Goal: Task Accomplishment & Management: Use online tool/utility

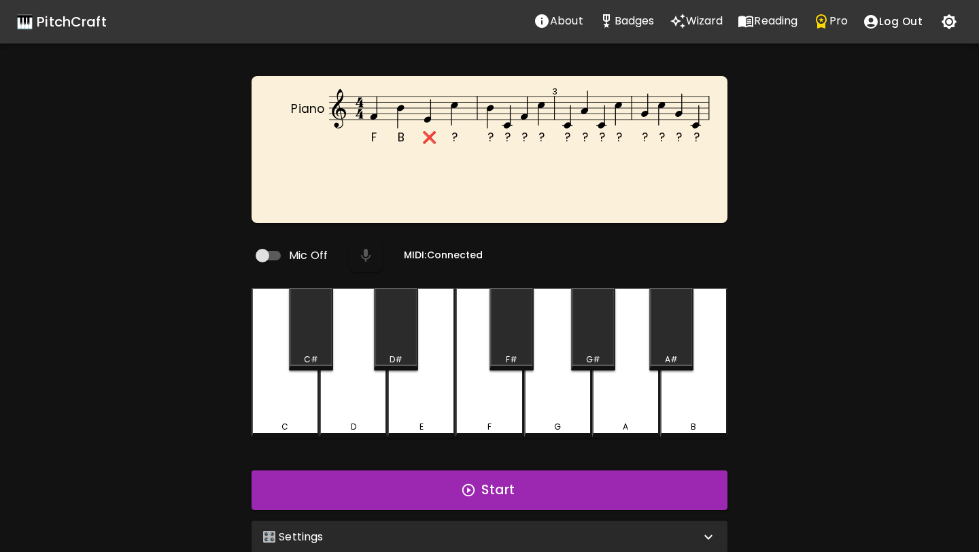
click at [718, 21] on p "Wizard" at bounding box center [704, 21] width 37 height 16
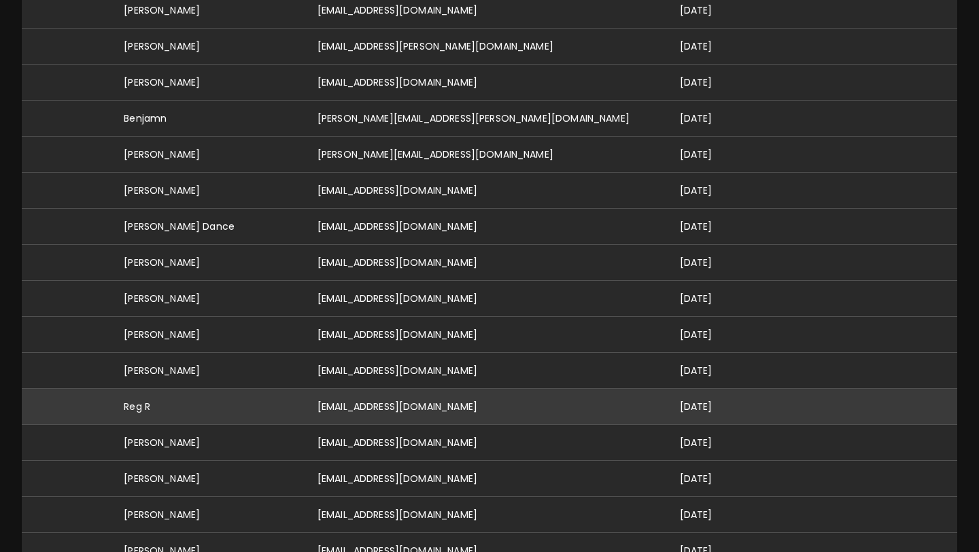
scroll to position [550, 0]
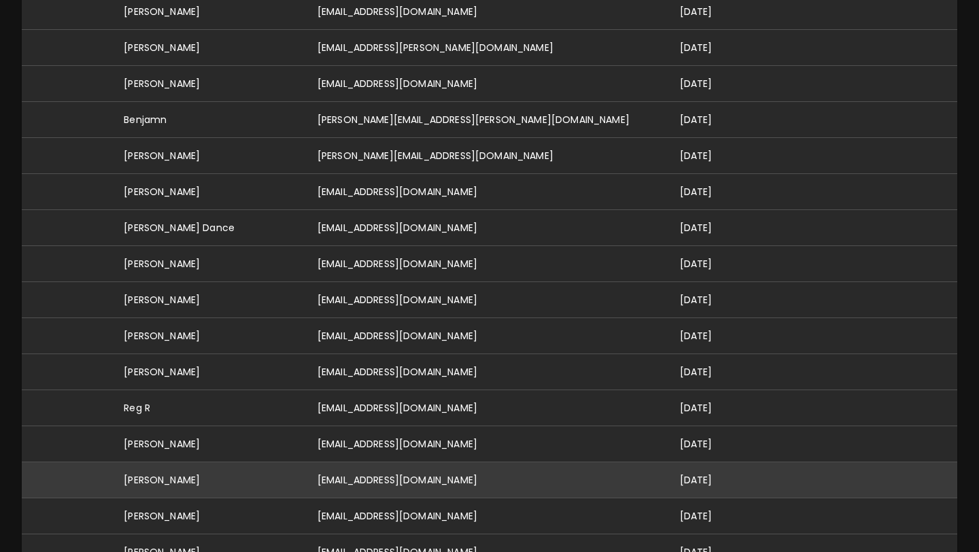
click at [398, 462] on td "[EMAIL_ADDRESS][DOMAIN_NAME]" at bounding box center [488, 480] width 362 height 36
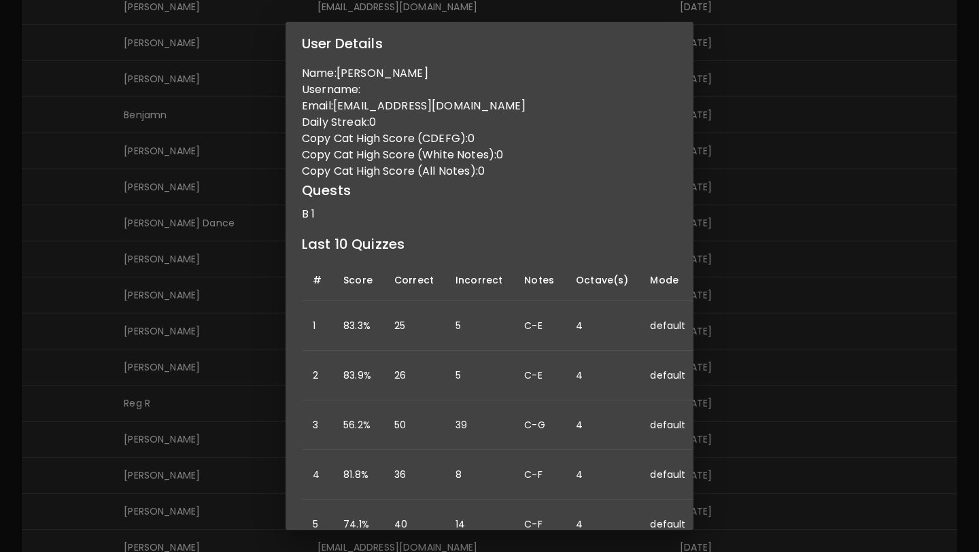
scroll to position [556, 0]
click at [775, 356] on div "User Details Name: [PERSON_NAME] Username: Email: [EMAIL_ADDRESS][DOMAIN_NAME] …" at bounding box center [489, 276] width 979 height 552
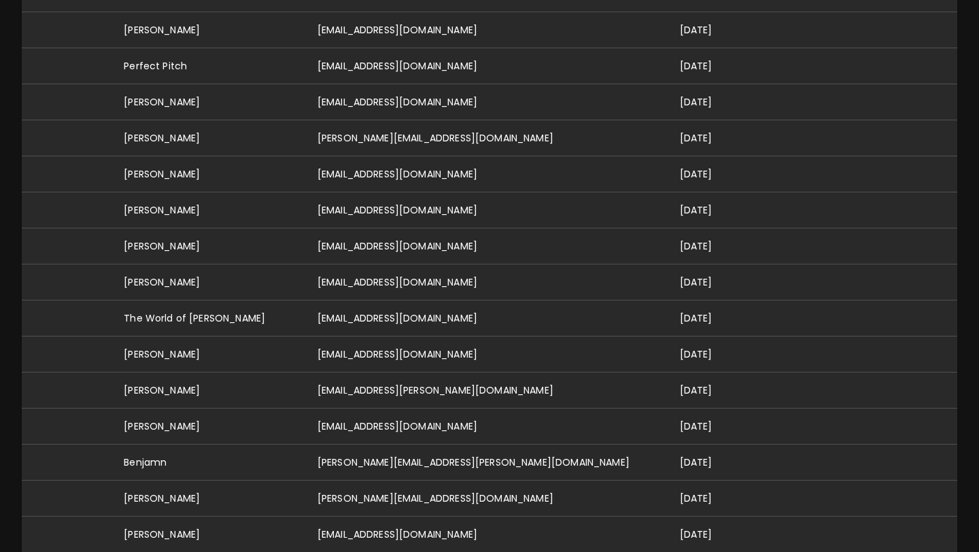
scroll to position [0, 0]
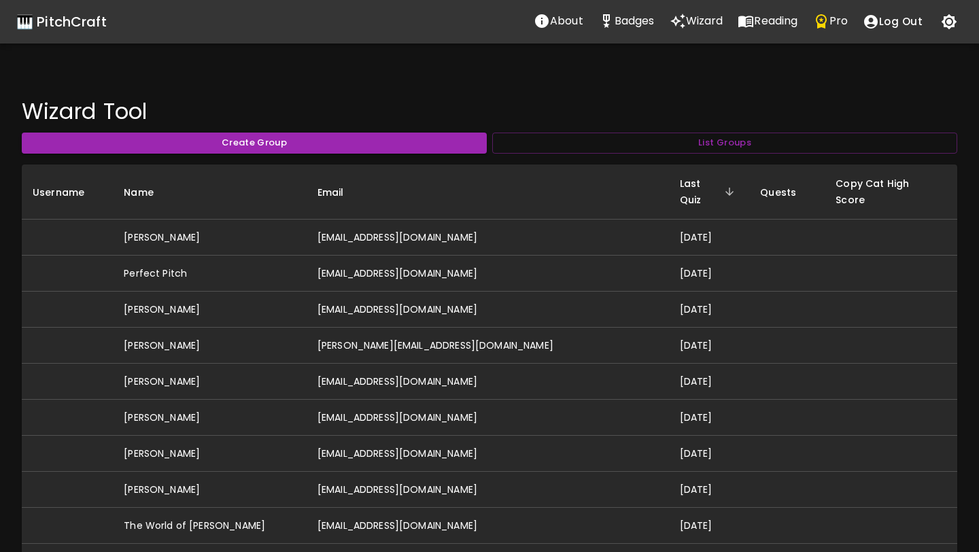
click at [92, 22] on div "🎹 PitchCraft" at bounding box center [61, 22] width 90 height 22
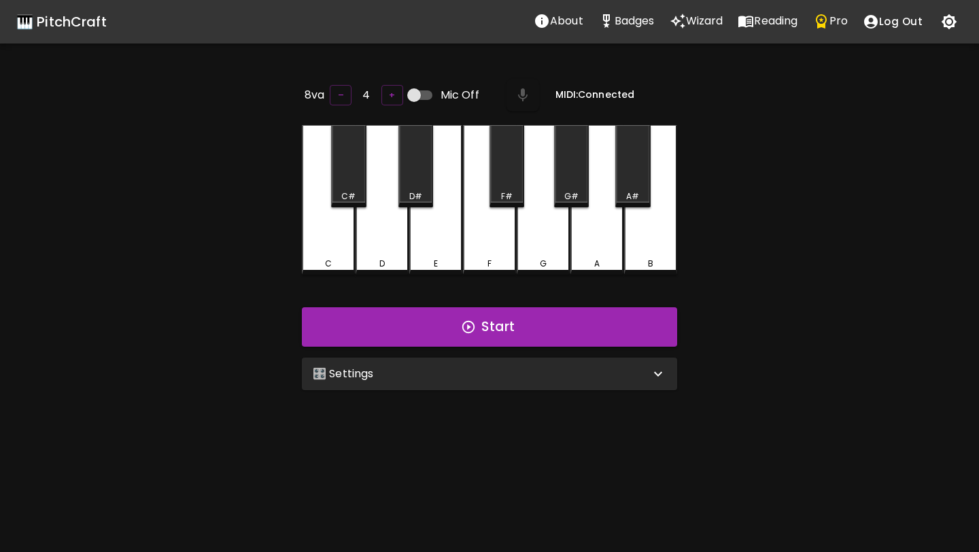
click at [389, 367] on div "🎛️ Settings" at bounding box center [481, 374] width 337 height 16
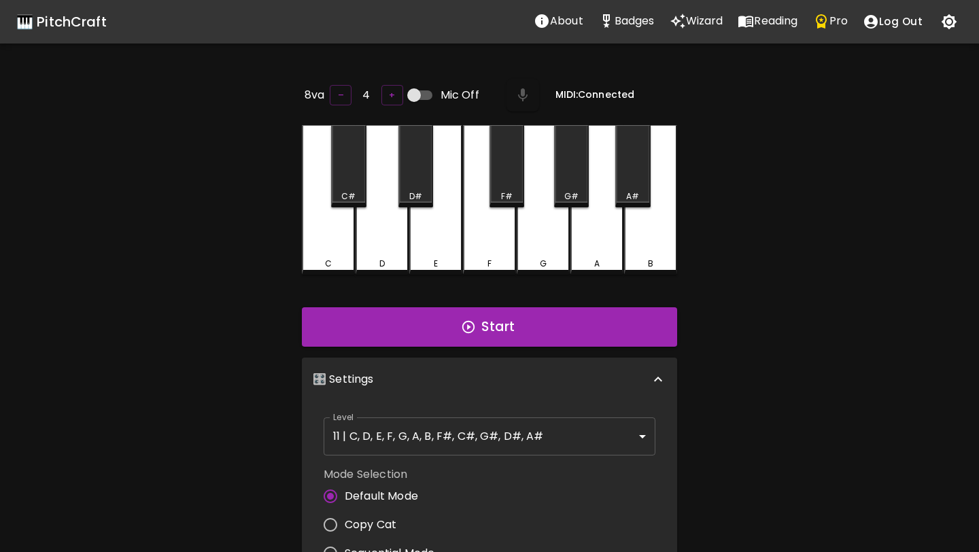
click at [382, 517] on span "Copy Cat" at bounding box center [371, 525] width 52 height 16
click at [345, 513] on input "Copy Cat" at bounding box center [330, 525] width 29 height 29
radio input "true"
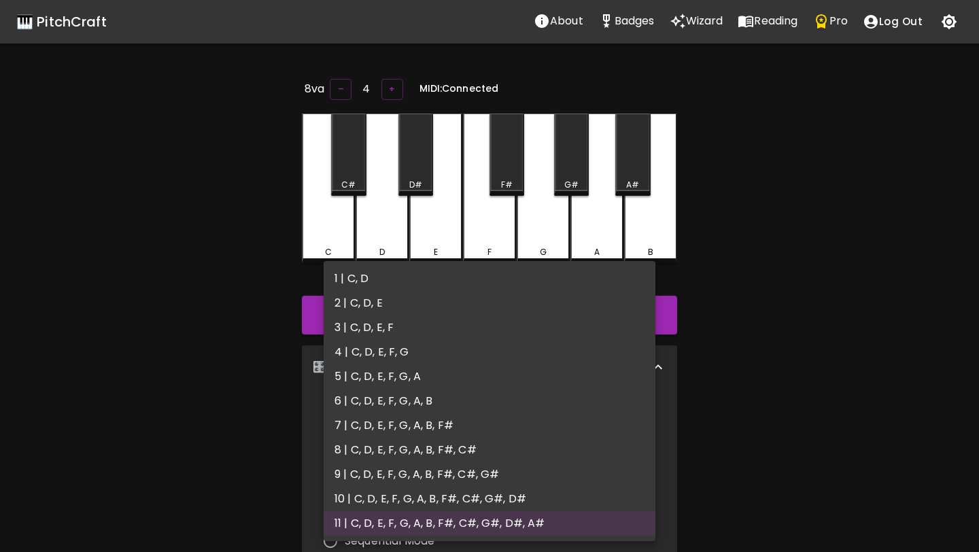
click at [443, 426] on body "🎹 PitchCraft About Badges Wizard Reading Pro Log Out 8va – 4 + MIDI: Connected …" at bounding box center [489, 444] width 979 height 889
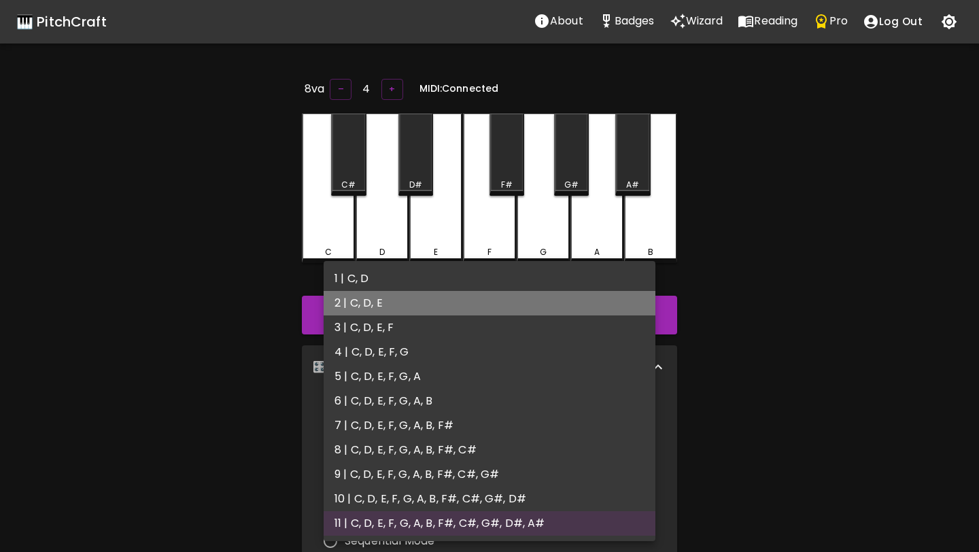
click at [416, 303] on li "2 | C, D, E" at bounding box center [490, 303] width 332 height 24
type input "3"
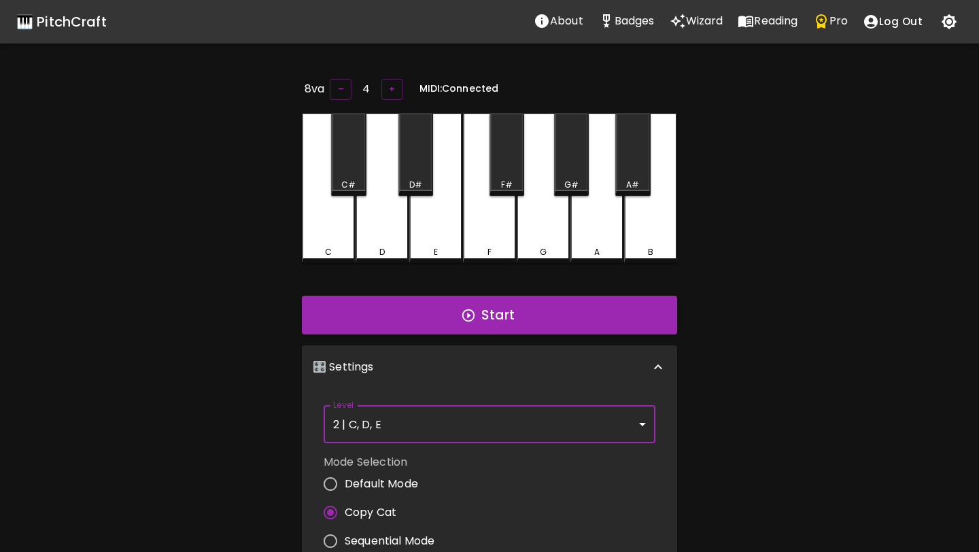
click at [332, 483] on input "Default Mode" at bounding box center [330, 484] width 29 height 29
radio input "true"
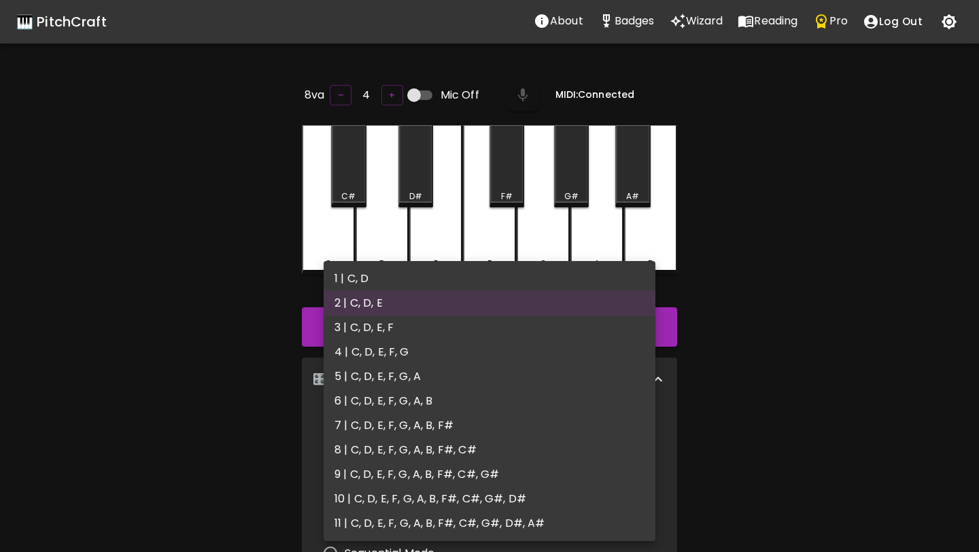
click at [403, 426] on body "🎹 PitchCraft About Badges Wizard Reading Pro Log Out 8va – 4 + Mic Off MIDI: Co…" at bounding box center [489, 450] width 979 height 901
click at [373, 275] on li "1 | C, D" at bounding box center [490, 279] width 332 height 24
type input "1"
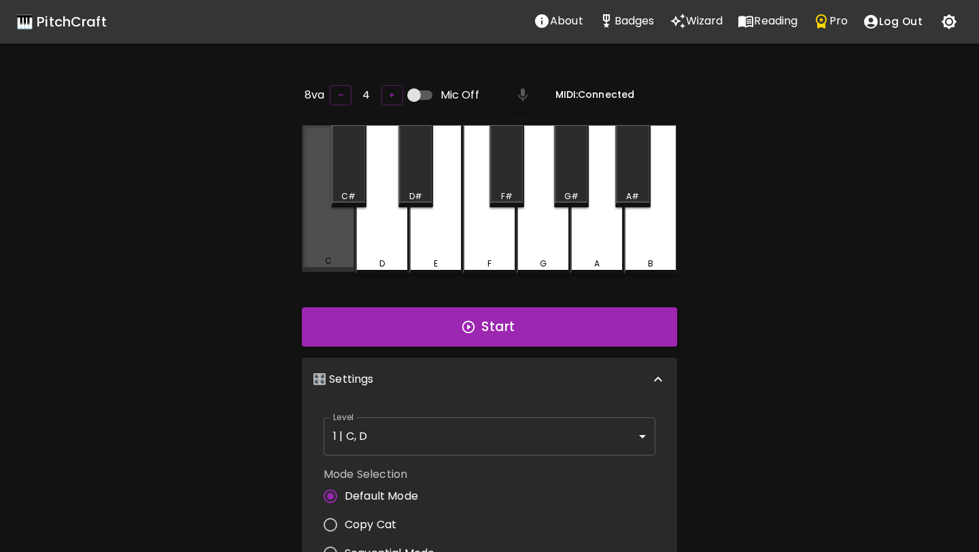
click at [335, 241] on div "C" at bounding box center [328, 198] width 53 height 147
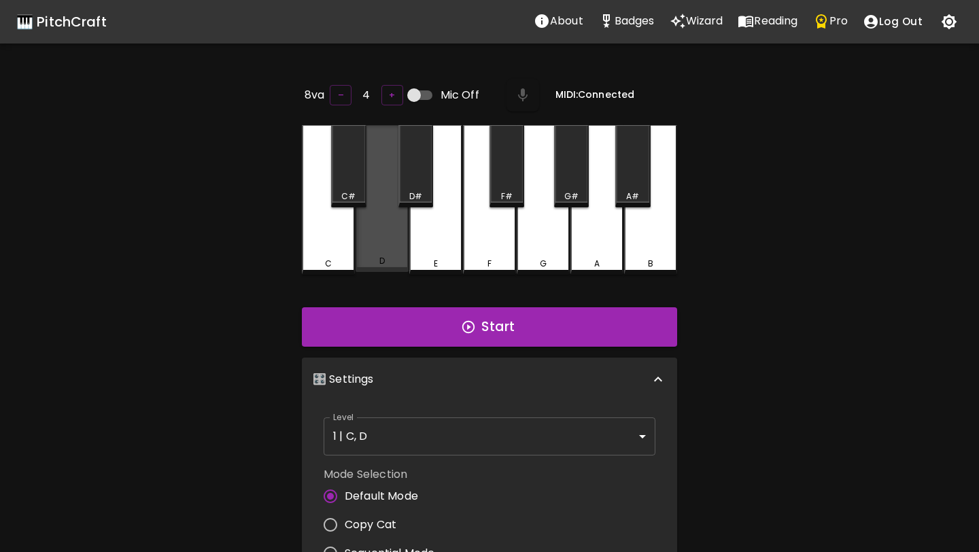
click at [383, 247] on div "D" at bounding box center [382, 198] width 53 height 147
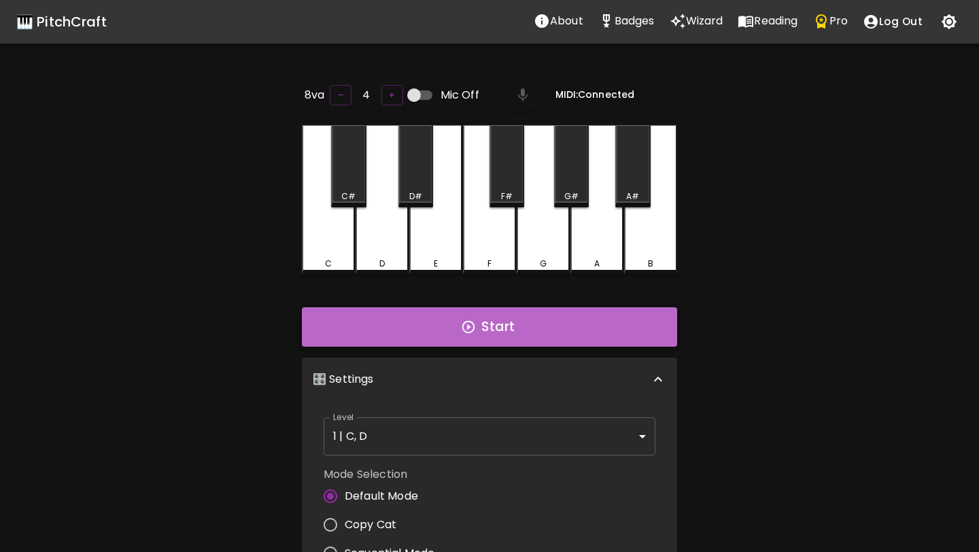
click at [390, 333] on button "Start" at bounding box center [489, 326] width 375 height 39
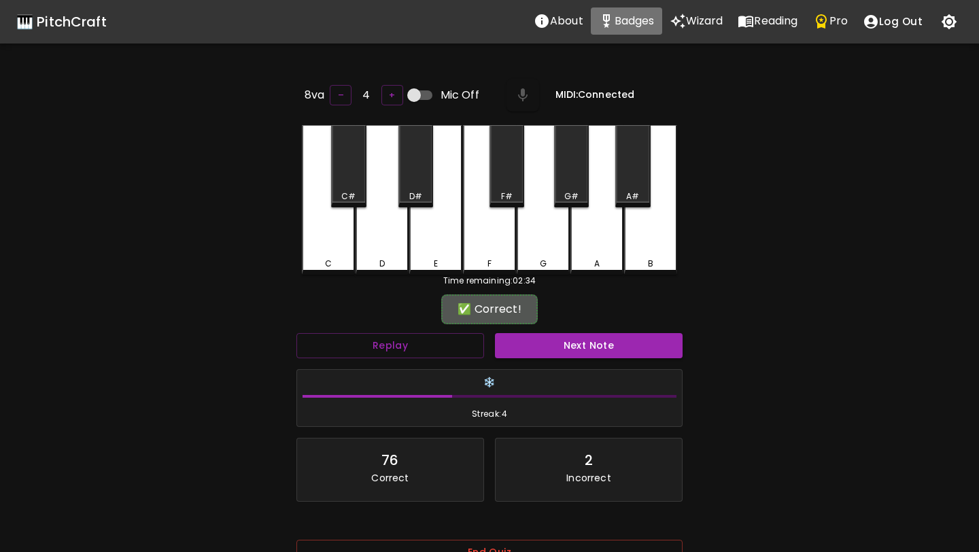
click at [645, 22] on p "Badges" at bounding box center [635, 21] width 40 height 16
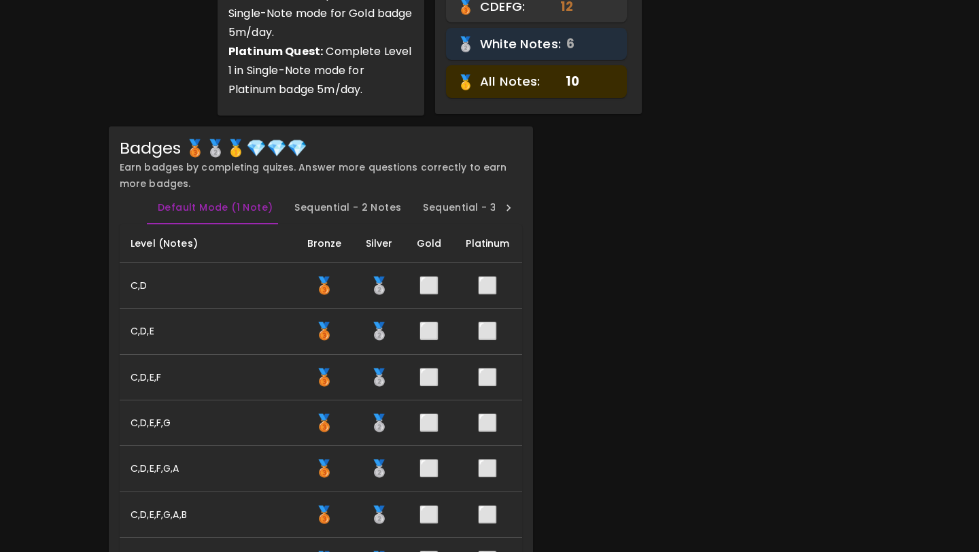
scroll to position [157, 0]
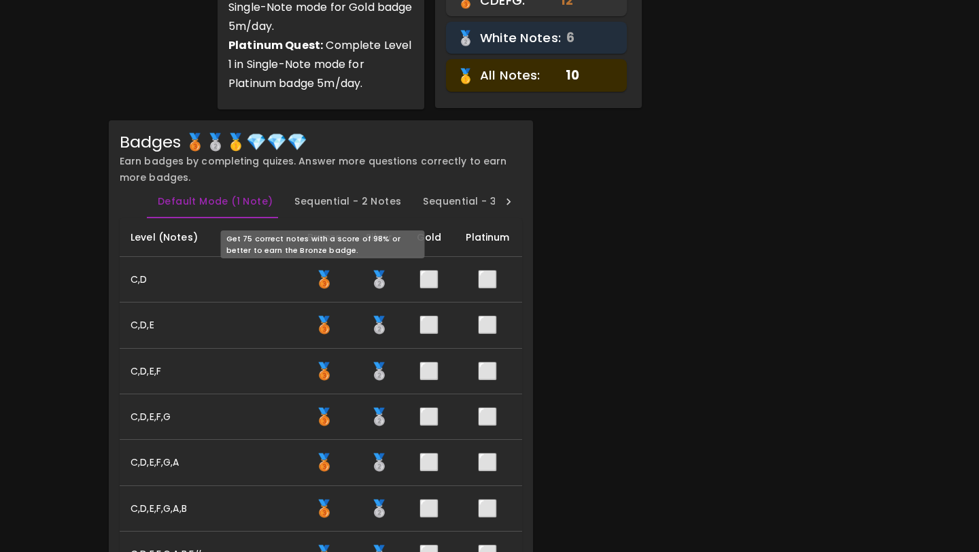
click at [324, 280] on span "🥉" at bounding box center [324, 279] width 20 height 22
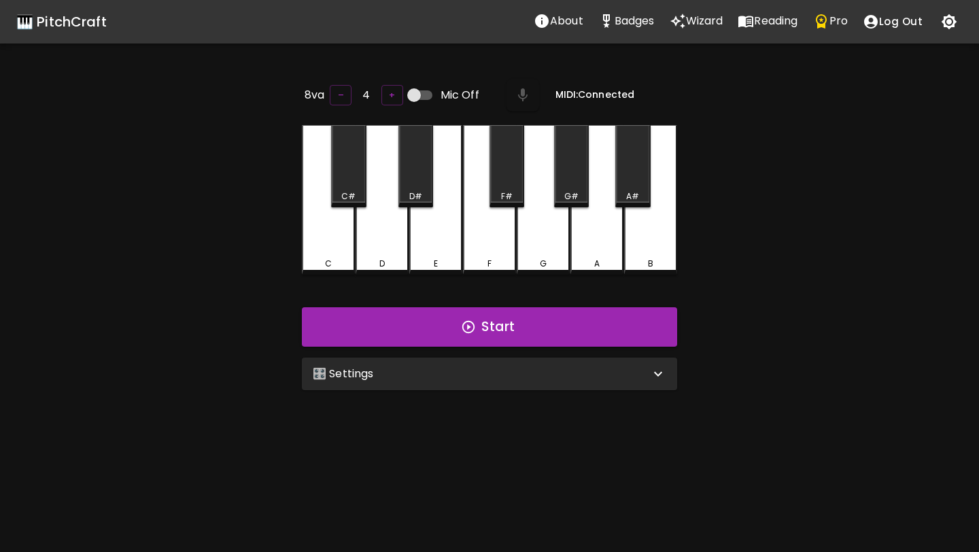
click at [393, 359] on div "🎛️ Settings" at bounding box center [489, 374] width 375 height 33
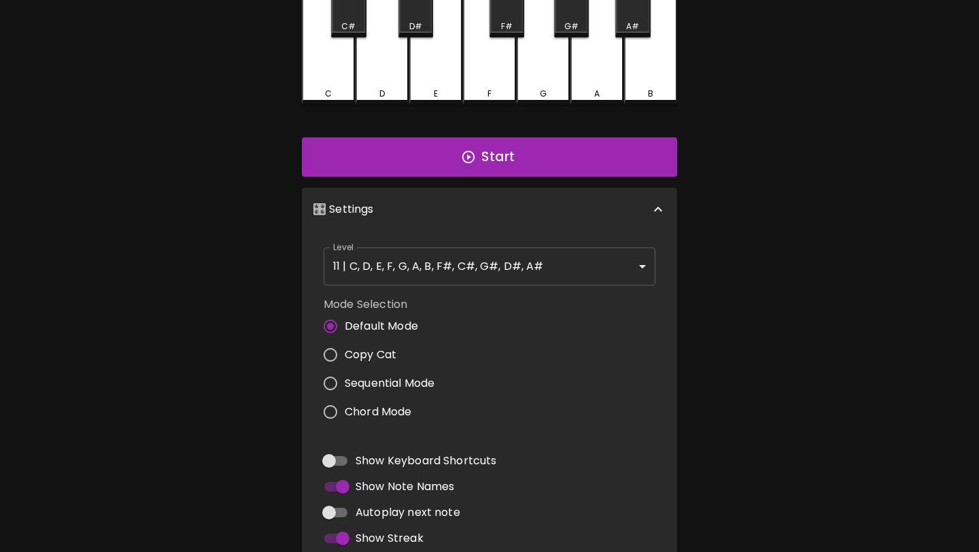
scroll to position [173, 0]
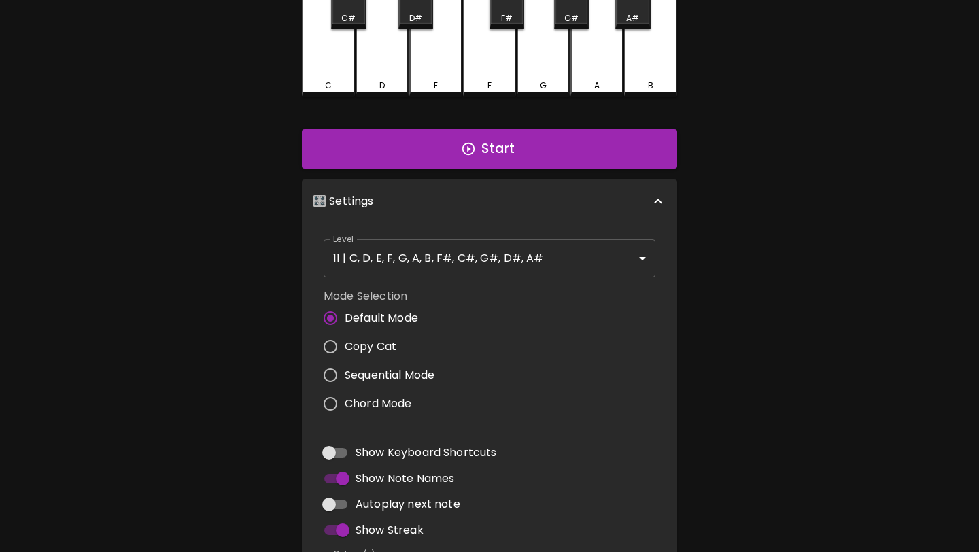
click at [445, 265] on body "🎹 PitchCraft About Badges Wizard Reading Pro Log Out 8va – 4 + Mic Off MIDI: Co…" at bounding box center [489, 277] width 979 height 901
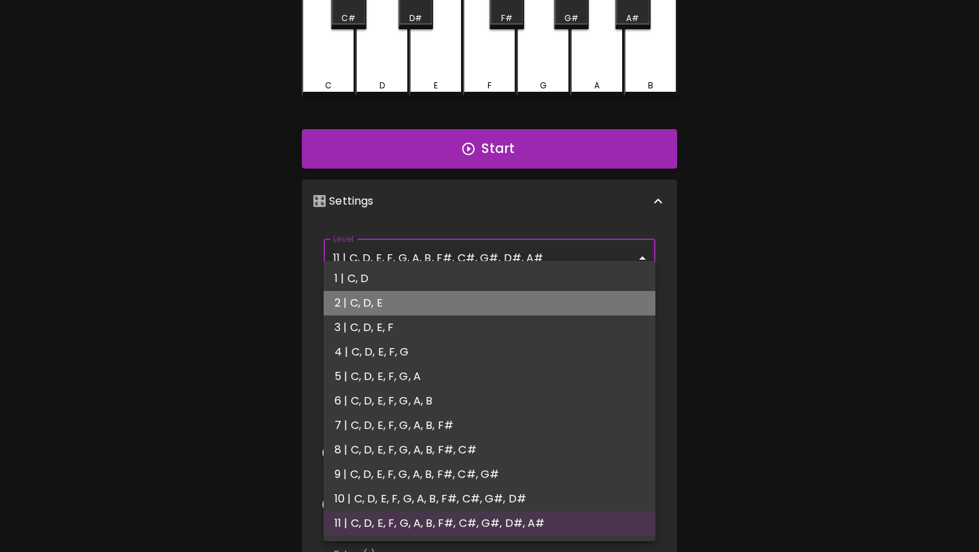
click at [383, 307] on li "2 | C, D, E" at bounding box center [490, 303] width 332 height 24
type input "3"
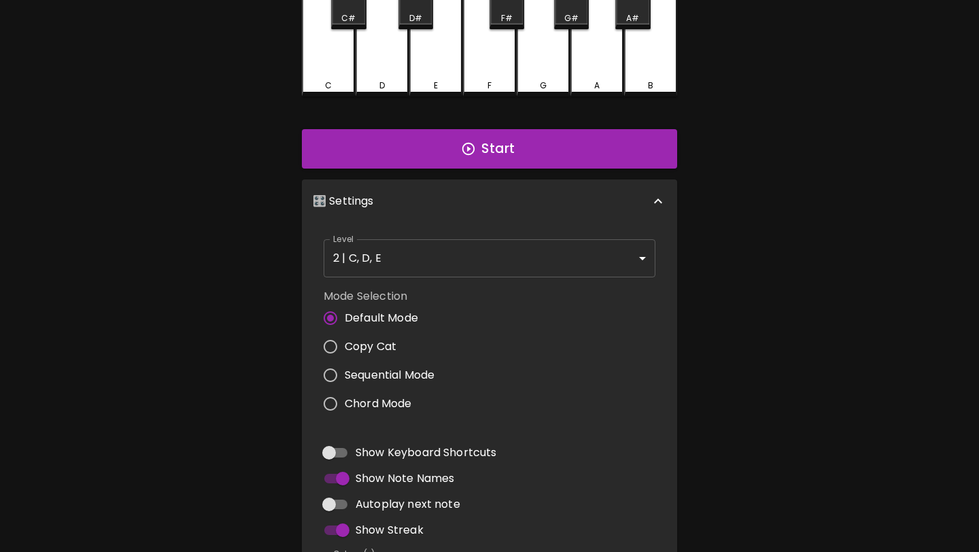
click at [353, 345] on span "Copy Cat" at bounding box center [371, 347] width 52 height 16
click at [345, 345] on input "Copy Cat" at bounding box center [330, 347] width 29 height 29
radio input "true"
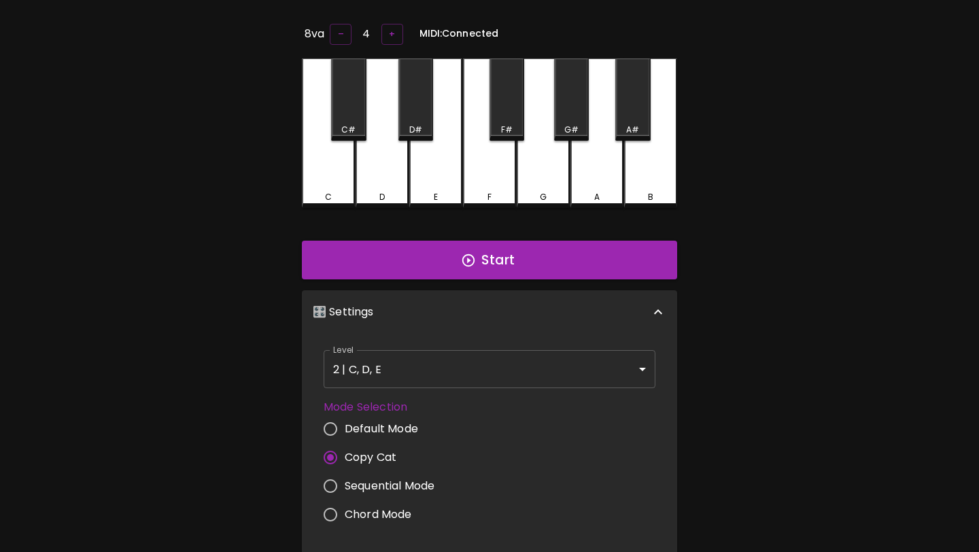
scroll to position [0, 0]
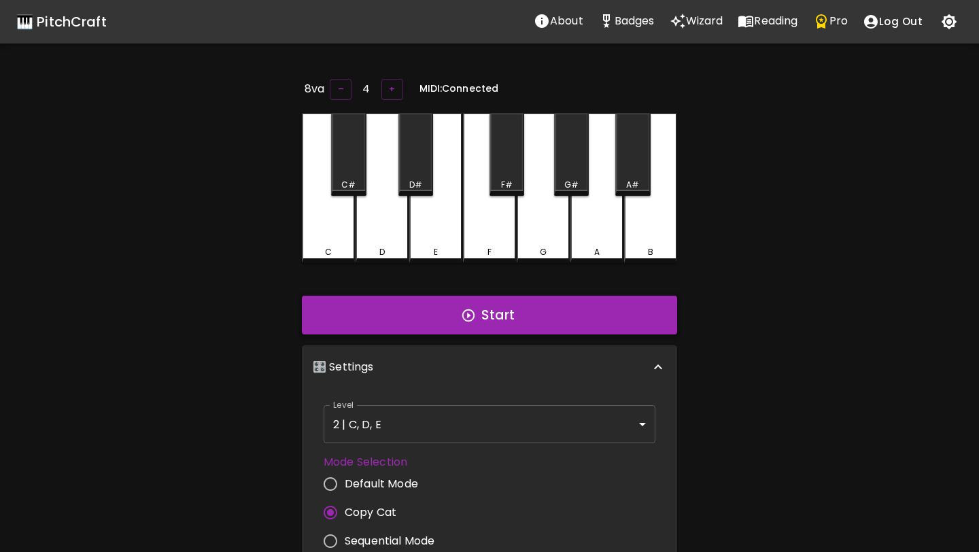
click at [492, 315] on button "Start" at bounding box center [489, 315] width 375 height 39
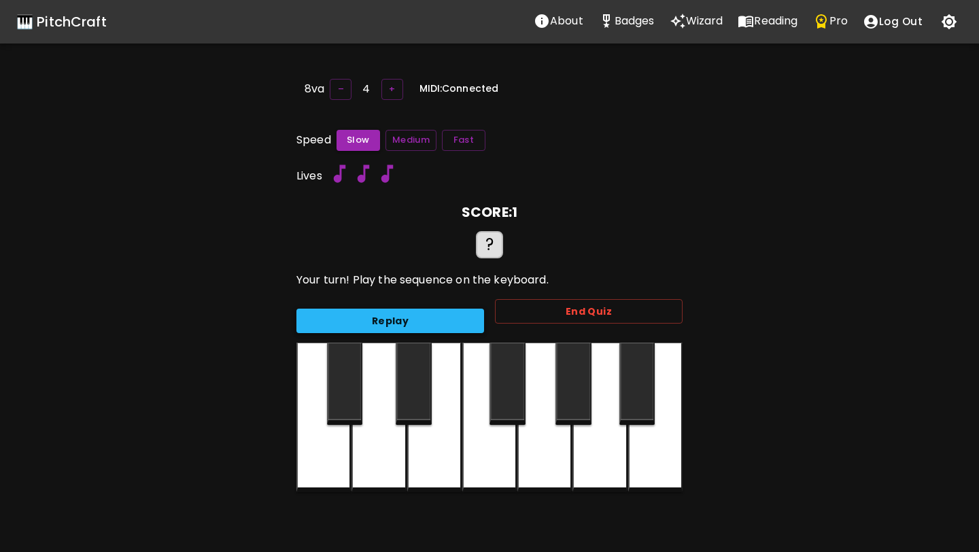
click at [460, 323] on button "Replay" at bounding box center [391, 321] width 188 height 25
click at [458, 325] on button "Replay" at bounding box center [391, 321] width 188 height 25
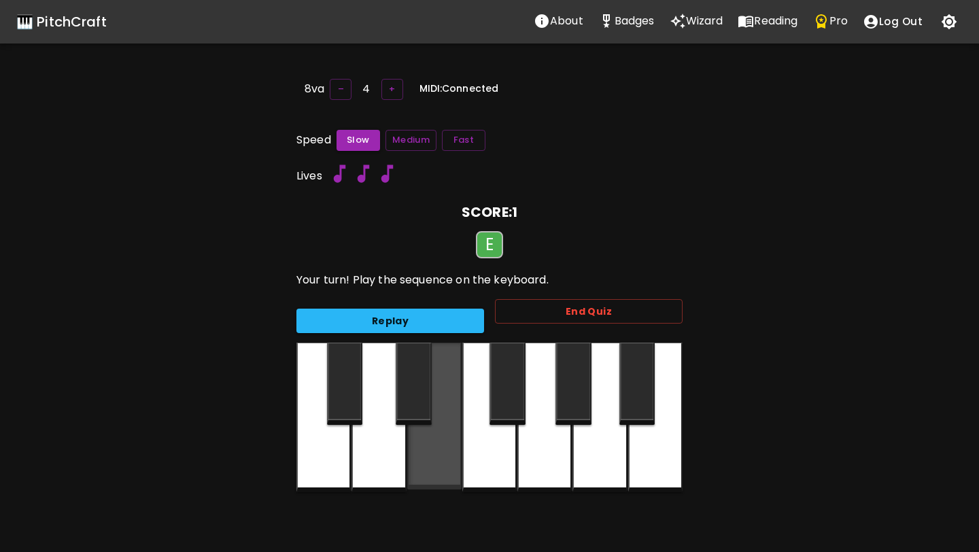
click at [450, 422] on div at bounding box center [434, 416] width 54 height 147
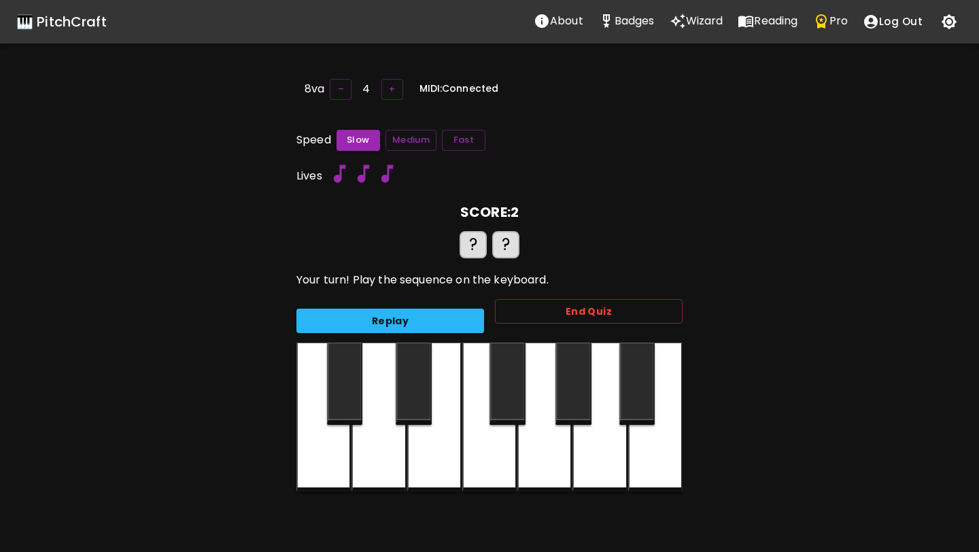
click at [450, 422] on div at bounding box center [434, 418] width 54 height 150
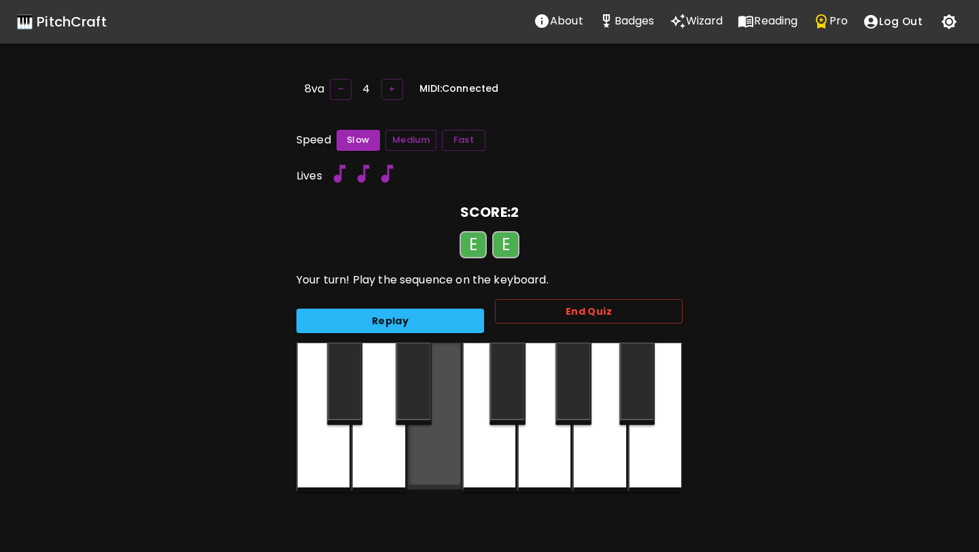
click at [450, 422] on div at bounding box center [434, 416] width 54 height 147
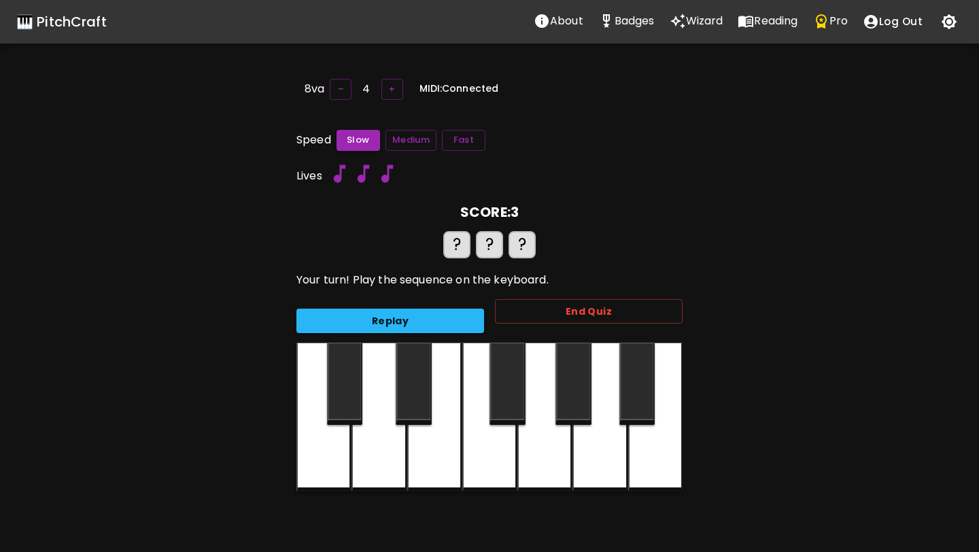
click at [450, 422] on div at bounding box center [434, 418] width 54 height 150
click at [374, 436] on div at bounding box center [379, 418] width 54 height 150
click at [437, 443] on div at bounding box center [434, 418] width 54 height 150
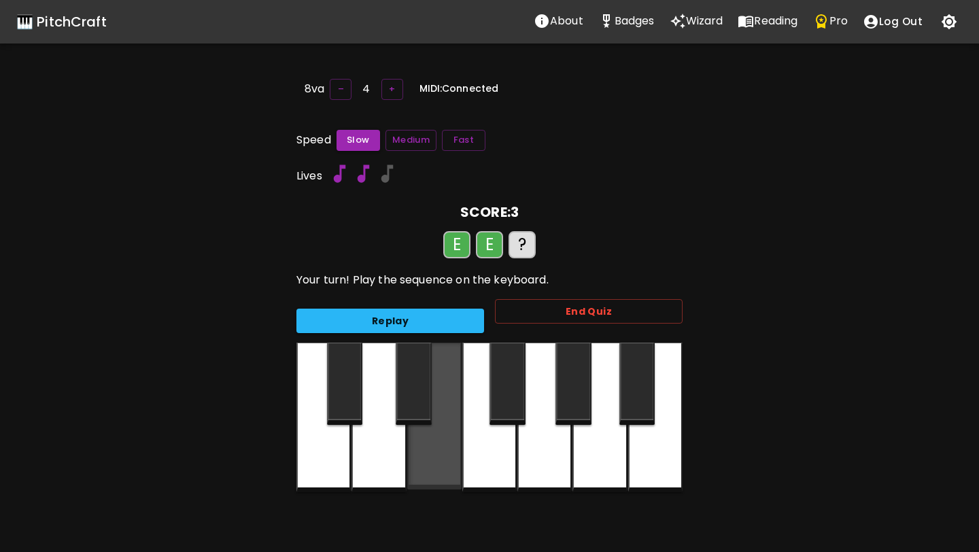
click at [437, 443] on div at bounding box center [434, 416] width 54 height 147
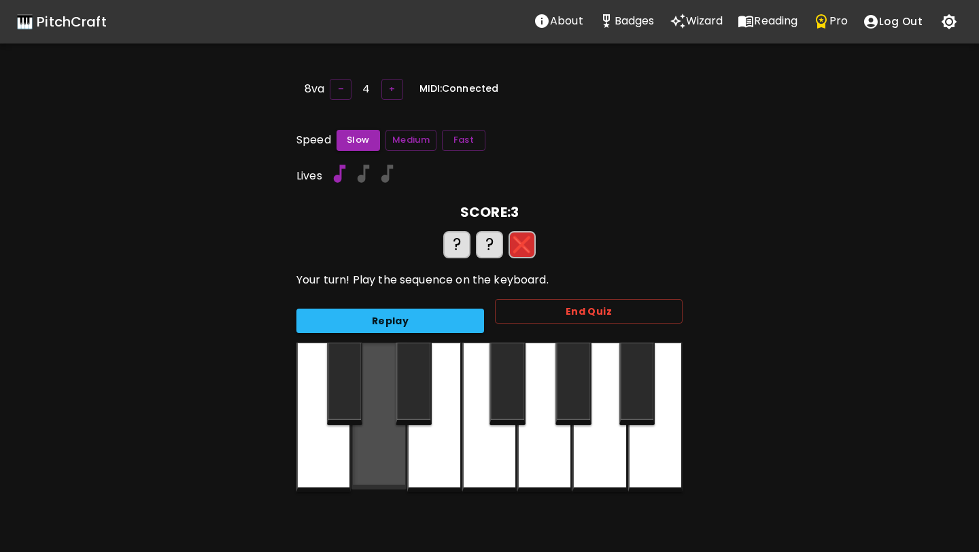
click at [382, 444] on div at bounding box center [379, 416] width 54 height 147
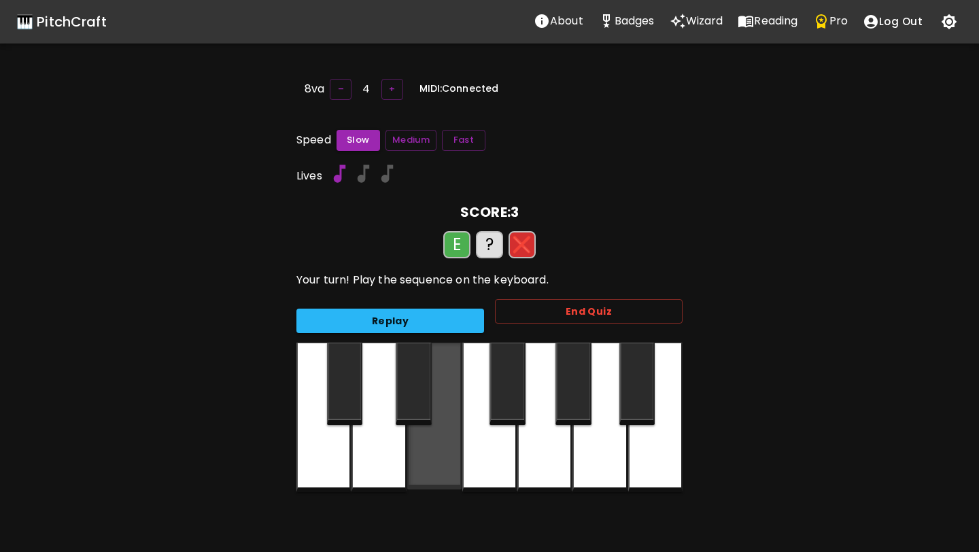
click at [419, 445] on div at bounding box center [434, 416] width 54 height 147
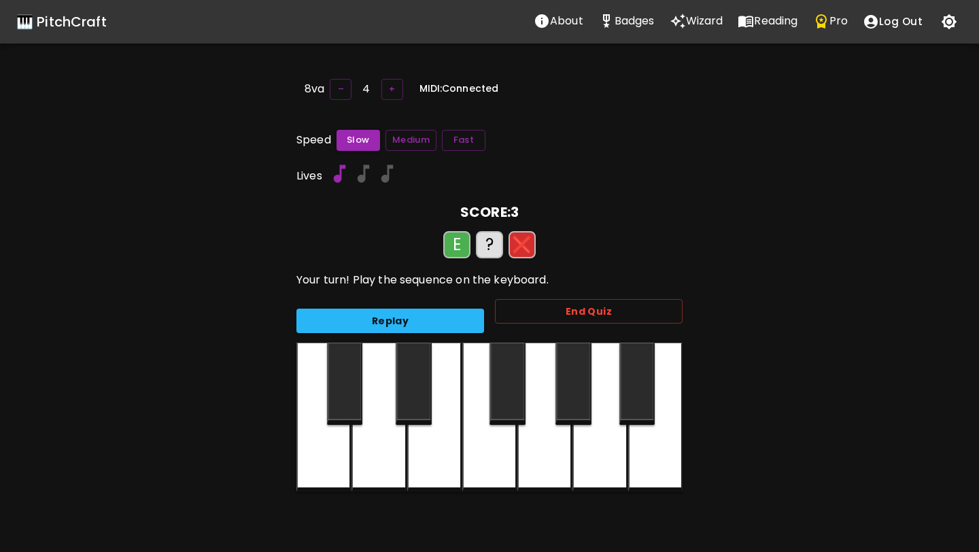
click at [419, 445] on div at bounding box center [434, 418] width 54 height 150
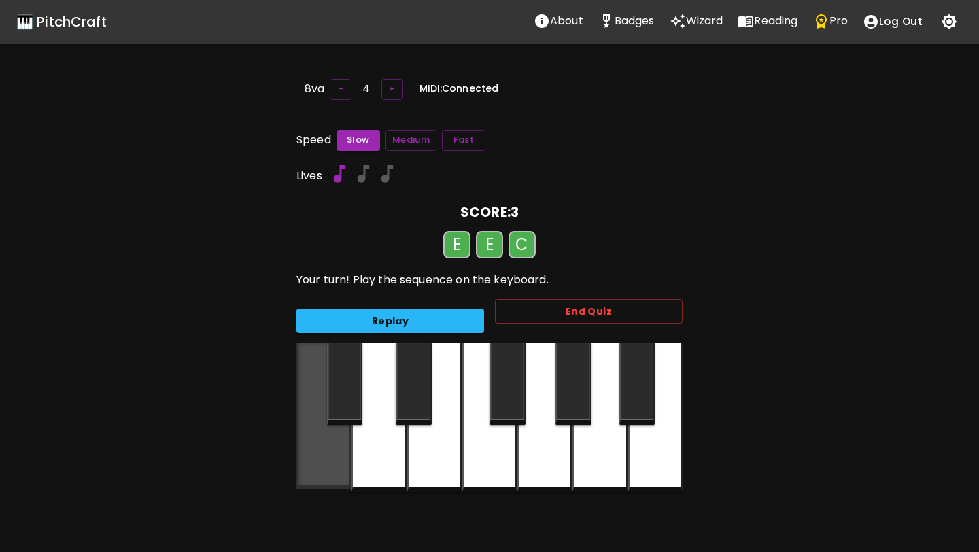
click at [310, 454] on div at bounding box center [324, 416] width 54 height 147
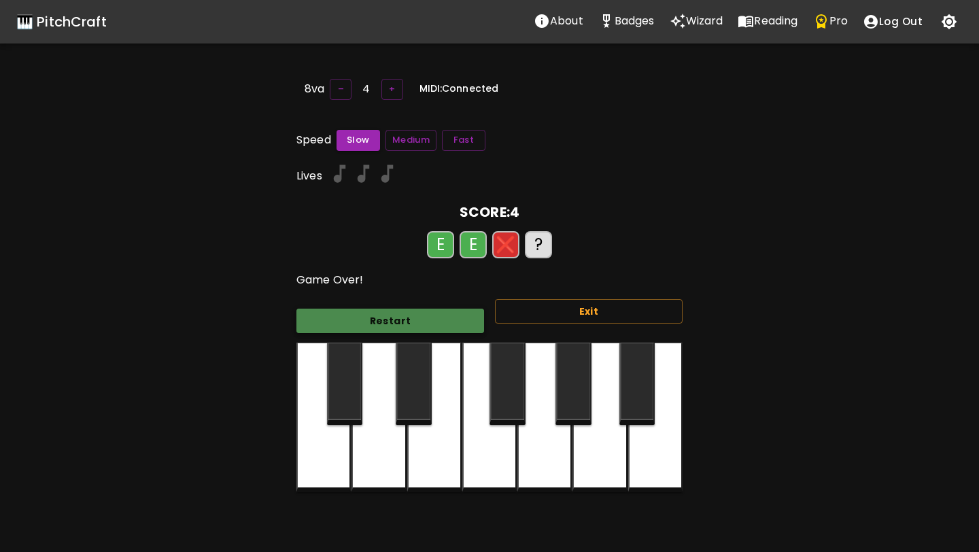
click at [388, 314] on button "Restart" at bounding box center [391, 321] width 188 height 25
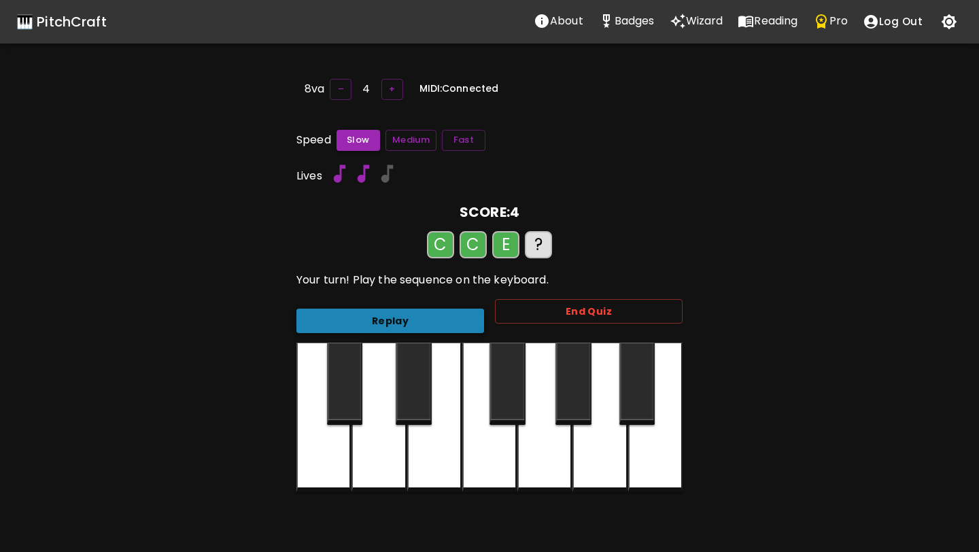
click at [388, 314] on button "Replay" at bounding box center [391, 321] width 188 height 25
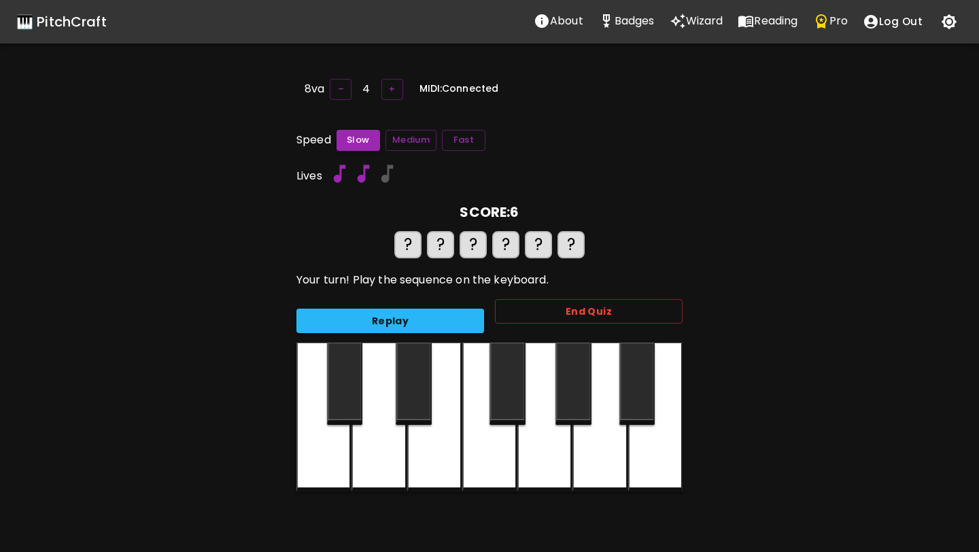
click at [389, 303] on div "Replay" at bounding box center [385, 316] width 199 height 36
click at [386, 314] on button "Replay" at bounding box center [391, 321] width 188 height 25
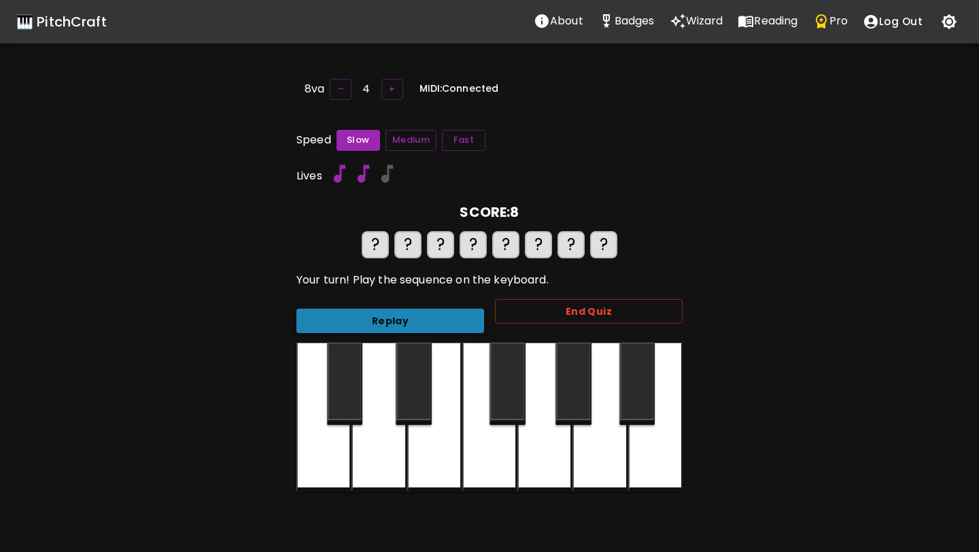
click at [386, 314] on button "Replay" at bounding box center [391, 321] width 188 height 25
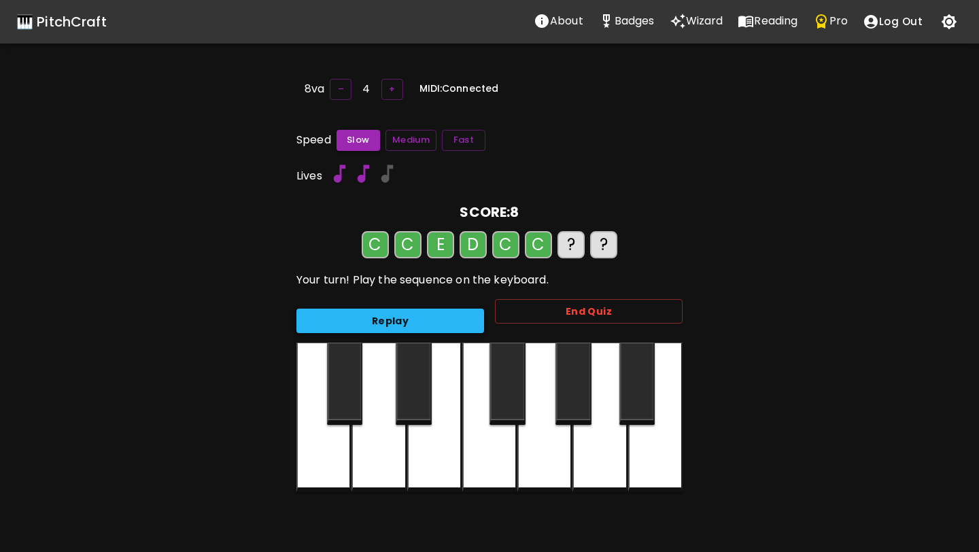
click at [386, 314] on button "Replay" at bounding box center [391, 321] width 188 height 25
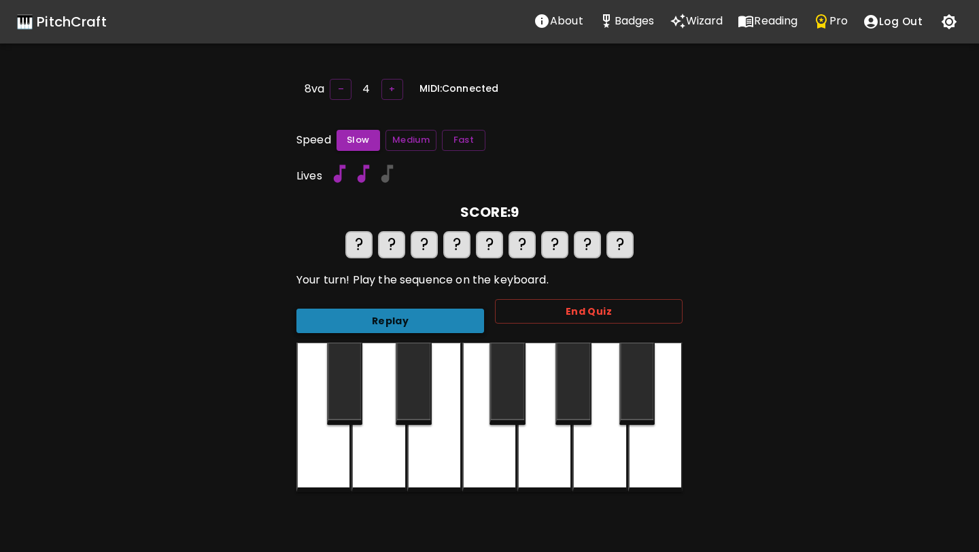
click at [386, 314] on button "Replay" at bounding box center [391, 321] width 188 height 25
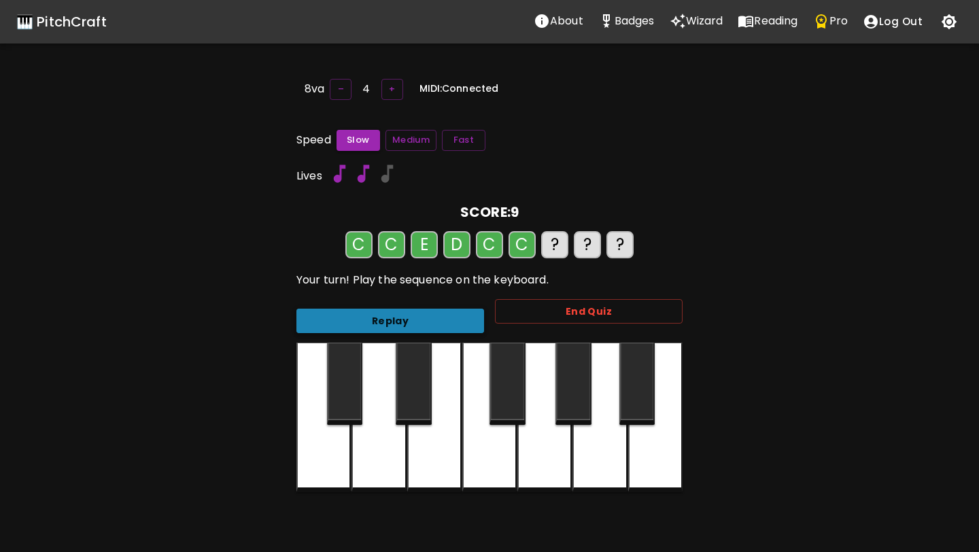
click at [386, 314] on button "Replay" at bounding box center [391, 321] width 188 height 25
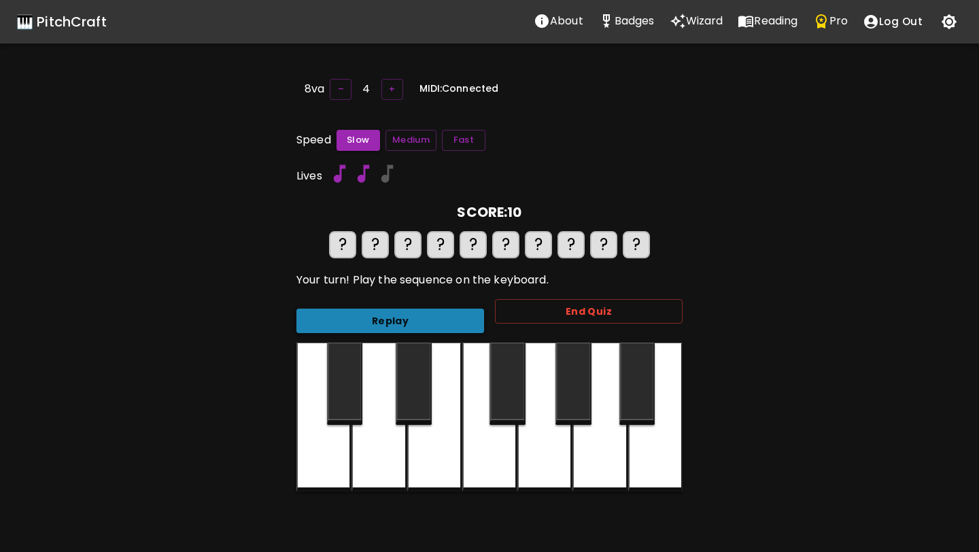
click at [384, 311] on button "Replay" at bounding box center [391, 321] width 188 height 25
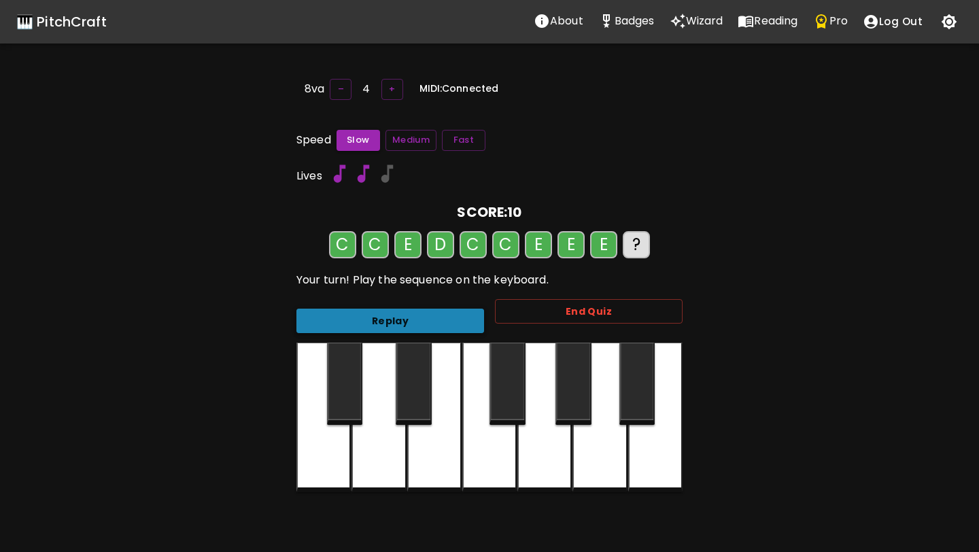
click at [384, 311] on button "Replay" at bounding box center [391, 321] width 188 height 25
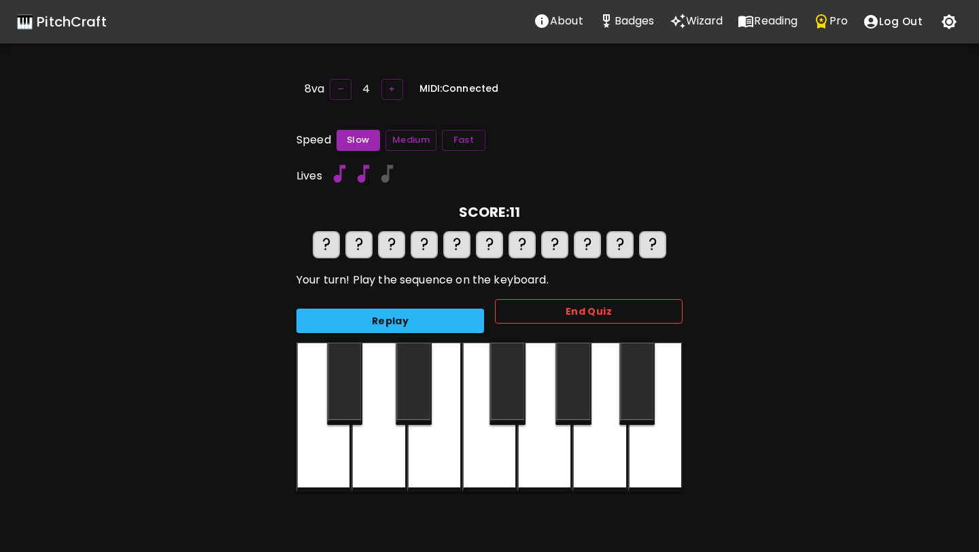
click at [530, 309] on button "End Quiz" at bounding box center [589, 311] width 188 height 25
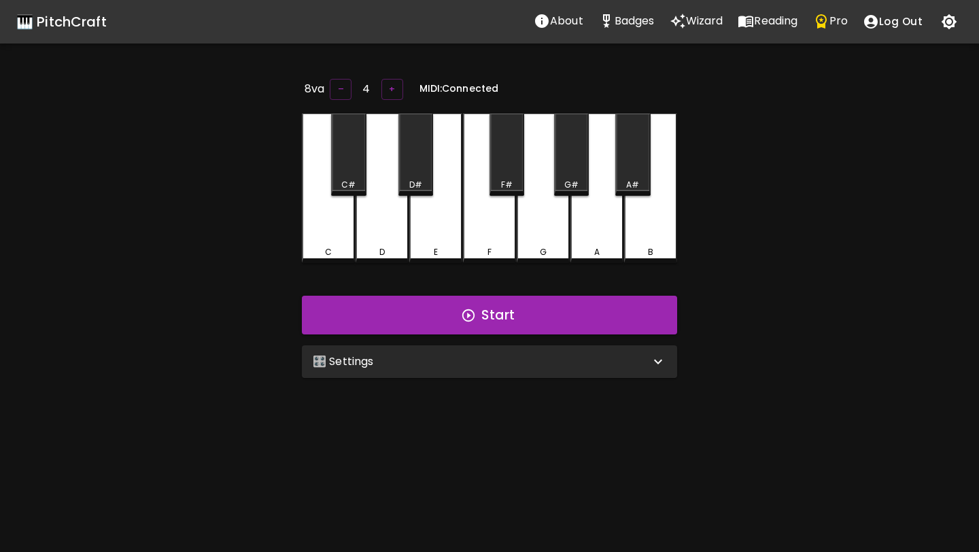
click at [439, 371] on div "🎛️ Settings" at bounding box center [489, 361] width 375 height 33
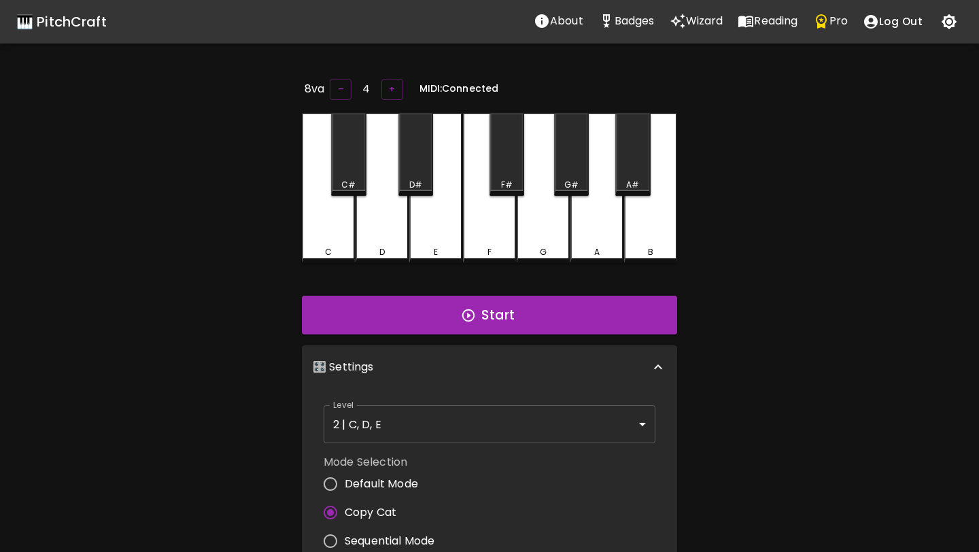
click at [443, 425] on body "🎹 PitchCraft About Badges Wizard Reading Pro Log Out 8va – 4 + MIDI: Connected …" at bounding box center [489, 444] width 979 height 889
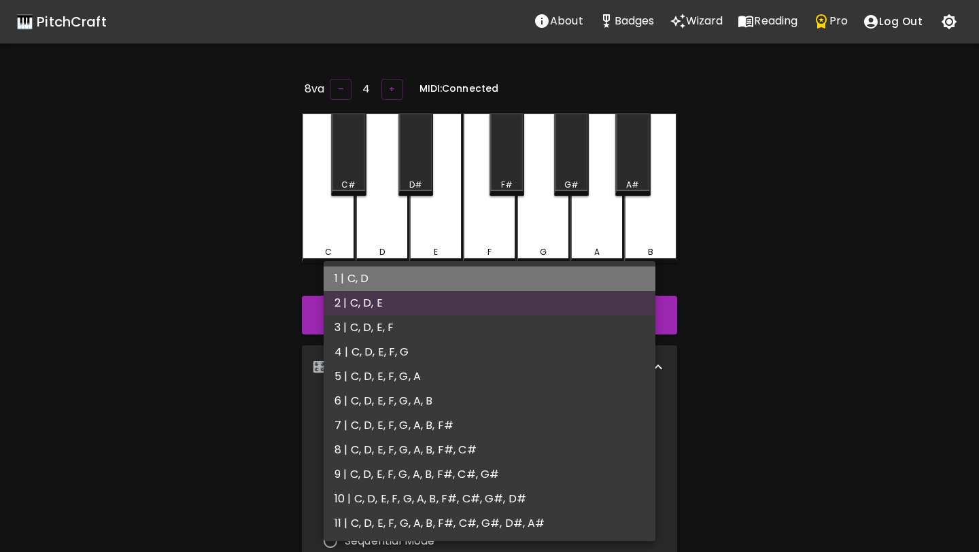
click at [432, 280] on li "1 | C, D" at bounding box center [490, 279] width 332 height 24
type input "1"
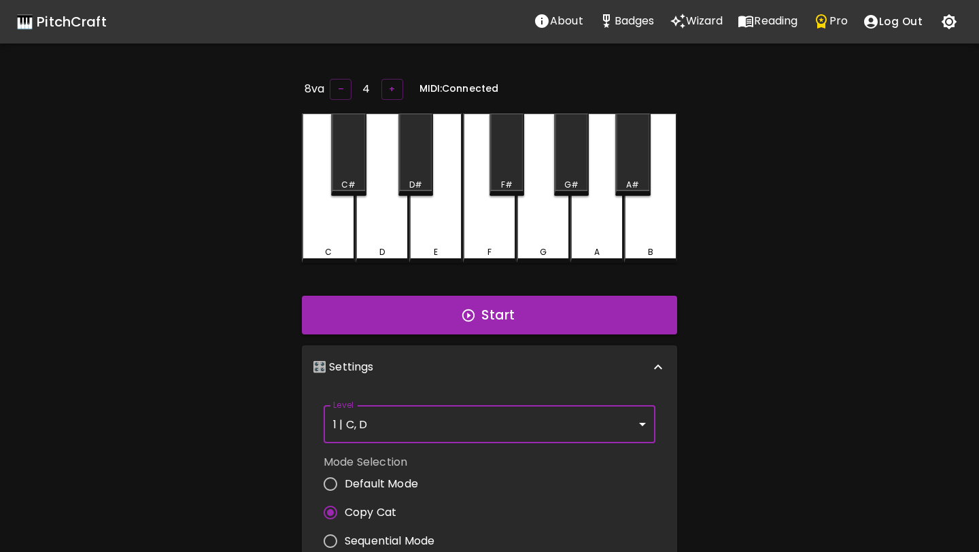
click at [362, 483] on span "Default Mode" at bounding box center [381, 484] width 73 height 16
click at [345, 483] on input "Default Mode" at bounding box center [330, 484] width 29 height 29
radio input "true"
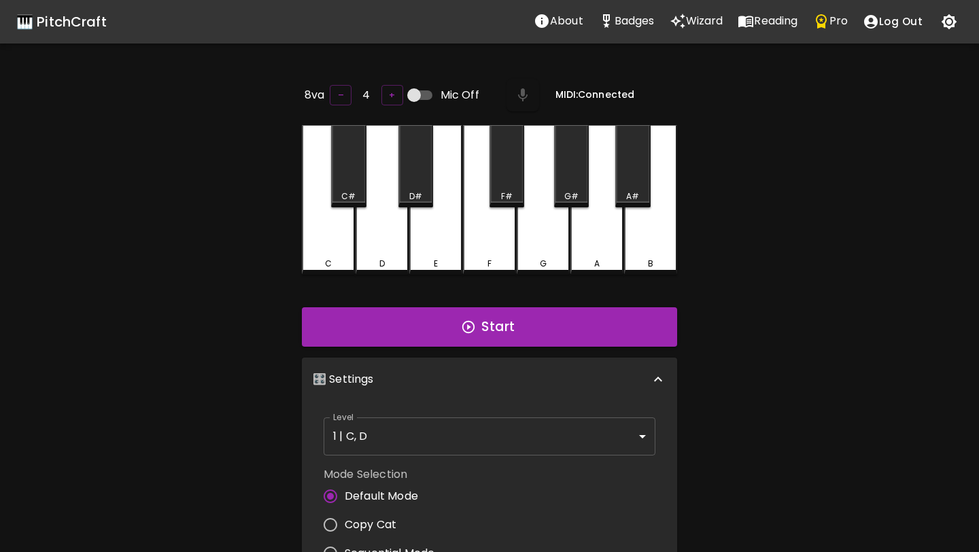
click at [364, 522] on span "Copy Cat" at bounding box center [371, 525] width 52 height 16
click at [345, 522] on input "Copy Cat" at bounding box center [330, 525] width 29 height 29
radio input "true"
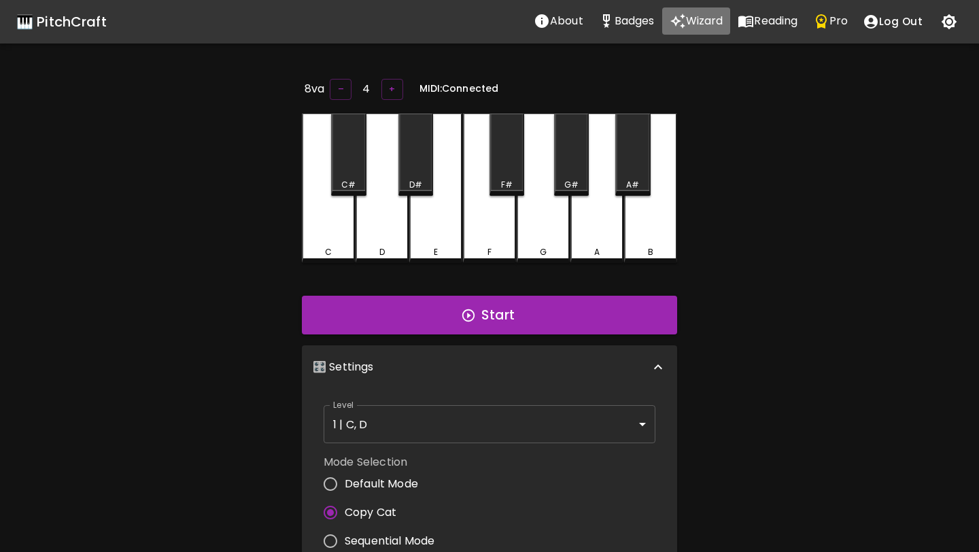
click at [698, 25] on p "Wizard" at bounding box center [704, 21] width 37 height 16
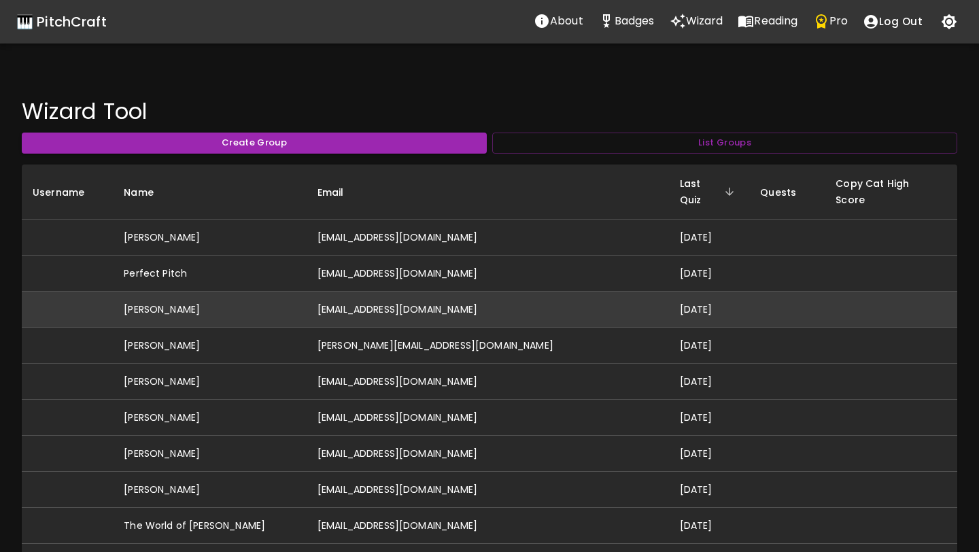
click at [371, 292] on td "[EMAIL_ADDRESS][DOMAIN_NAME]" at bounding box center [488, 310] width 362 height 36
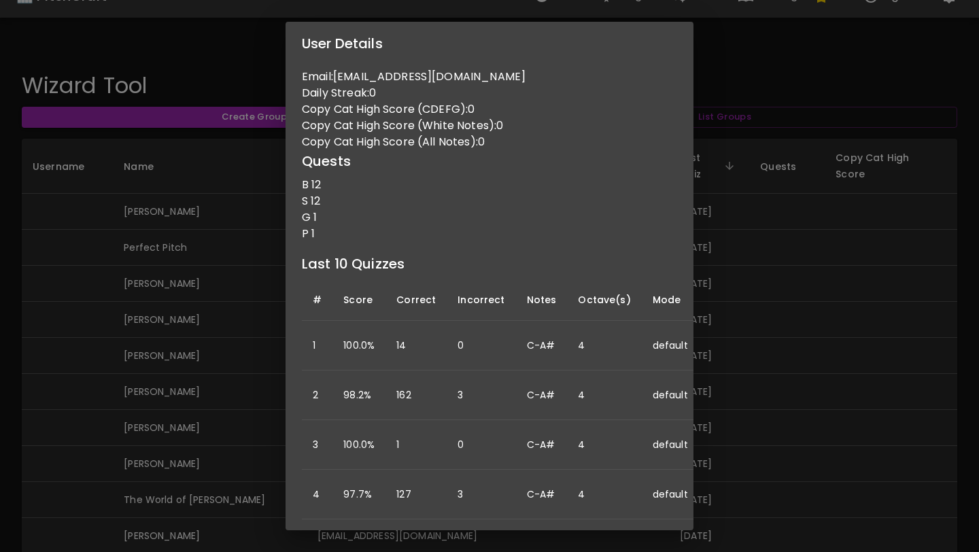
scroll to position [27, 0]
click at [173, 221] on div "User Details Name: [PERSON_NAME] Username: Email: [EMAIL_ADDRESS][DOMAIN_NAME] …" at bounding box center [489, 276] width 979 height 552
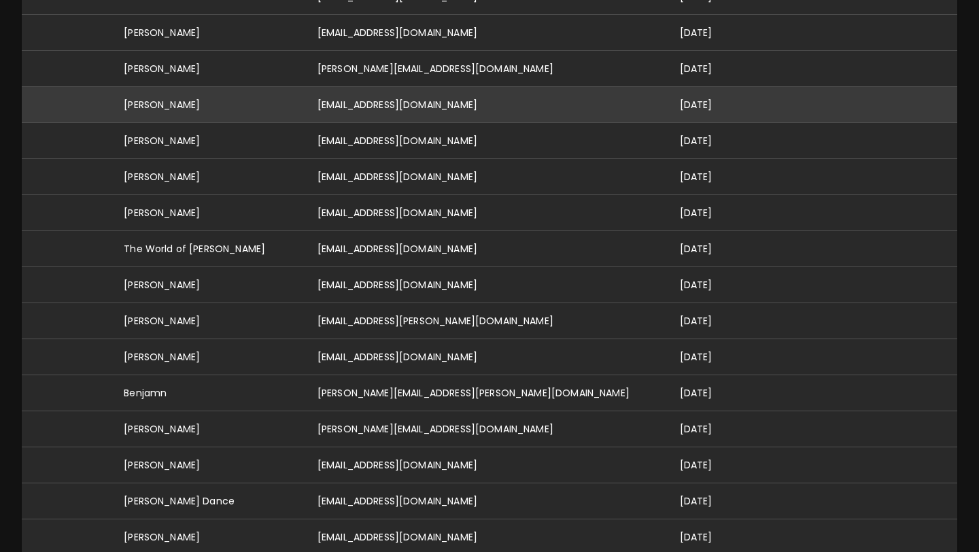
scroll to position [280, 0]
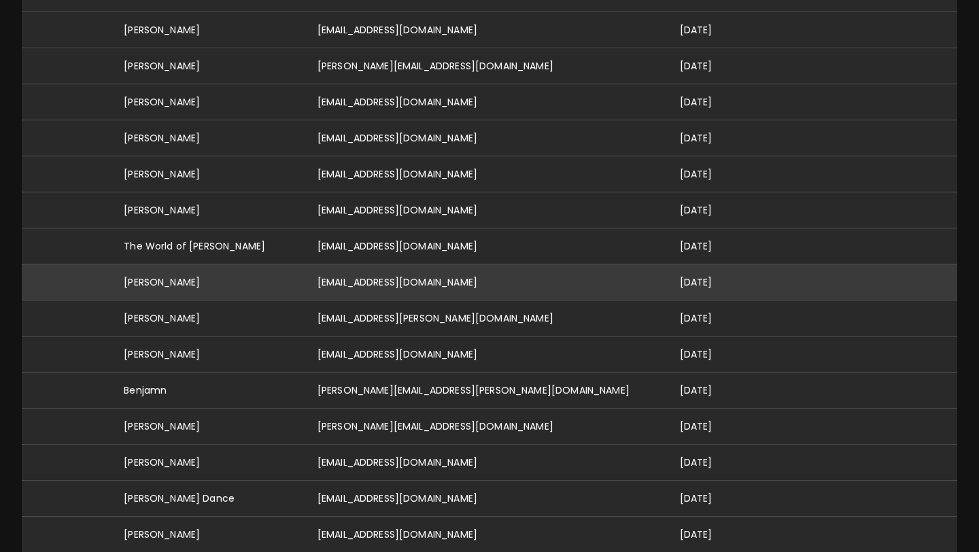
click at [380, 275] on td "[EMAIL_ADDRESS][DOMAIN_NAME]" at bounding box center [488, 283] width 362 height 36
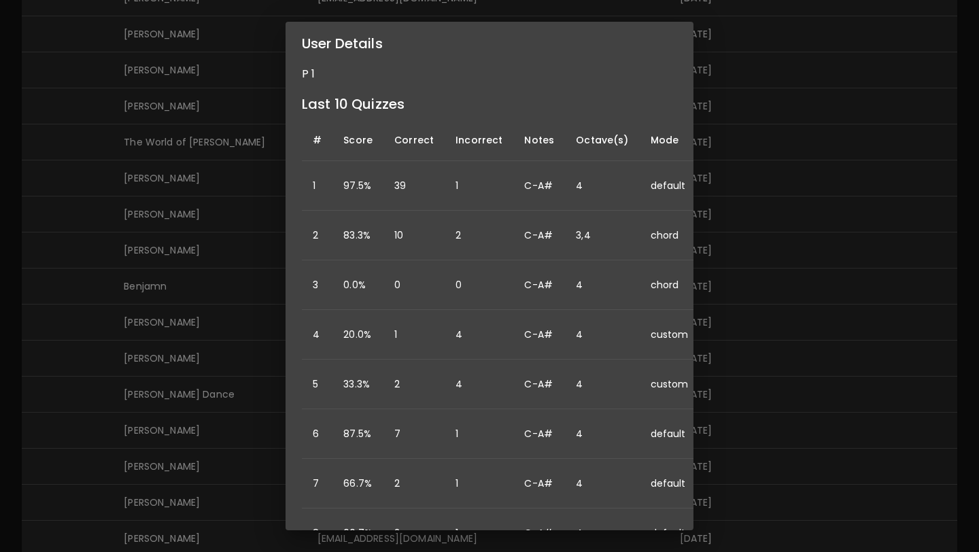
scroll to position [0, 0]
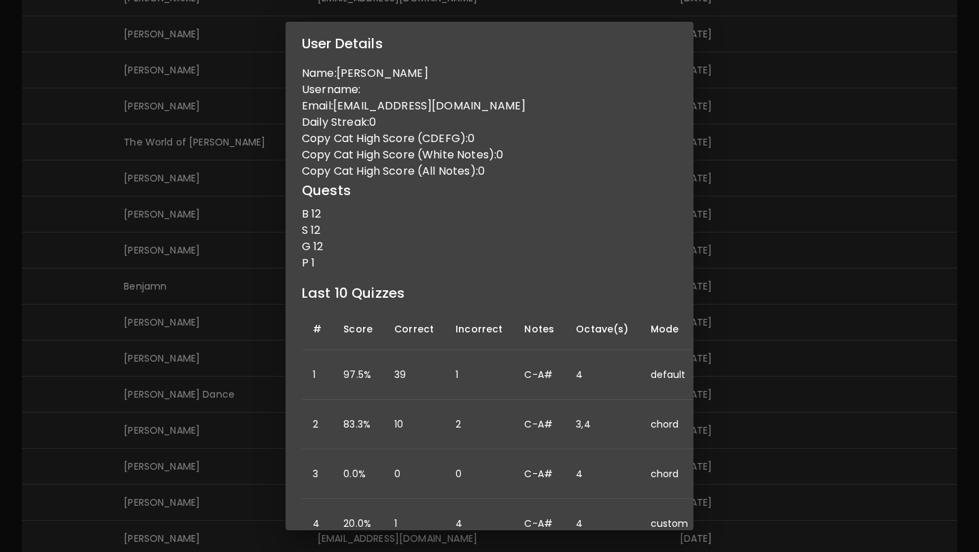
click at [198, 345] on div "User Details Name: [PERSON_NAME] Username: Email: [EMAIL_ADDRESS][DOMAIN_NAME] …" at bounding box center [489, 276] width 979 height 552
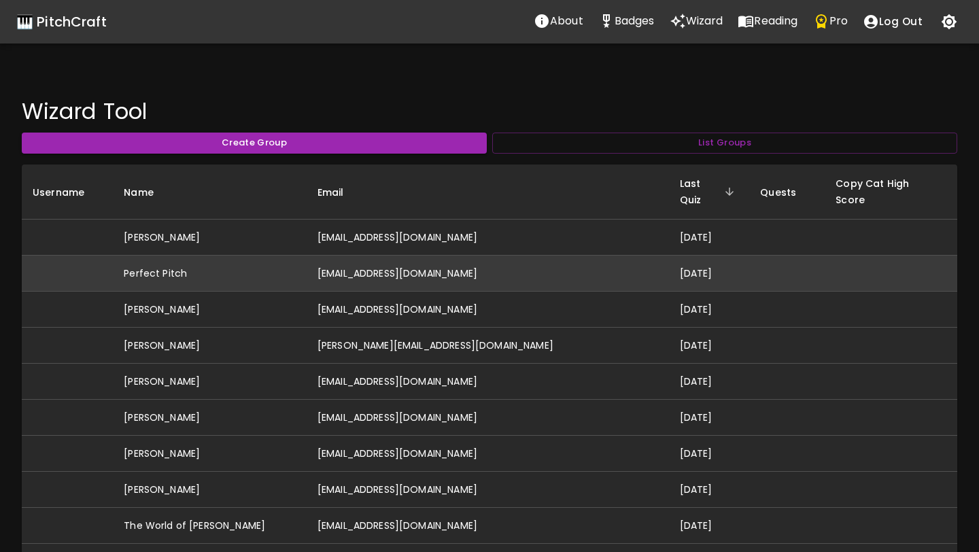
click at [385, 267] on td "[EMAIL_ADDRESS][DOMAIN_NAME]" at bounding box center [488, 274] width 362 height 36
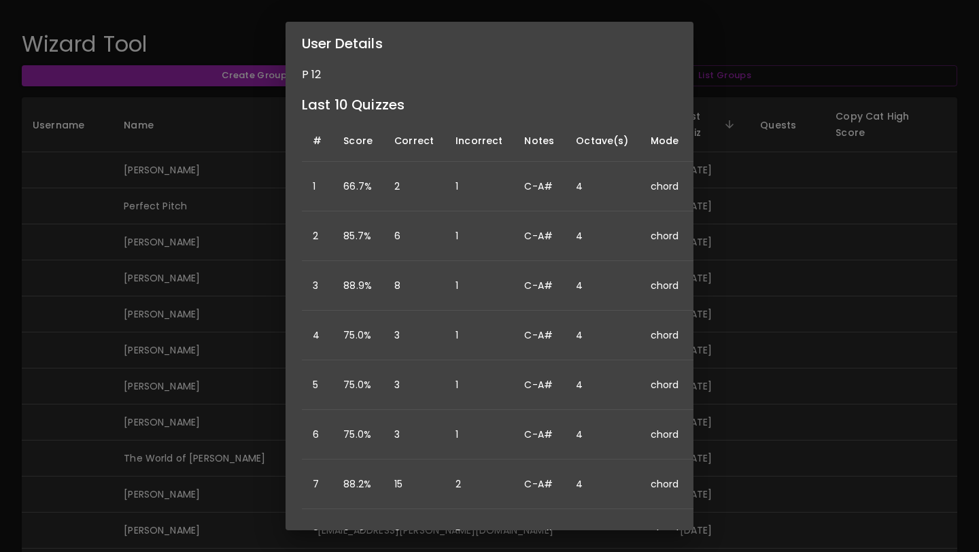
scroll to position [188, 110]
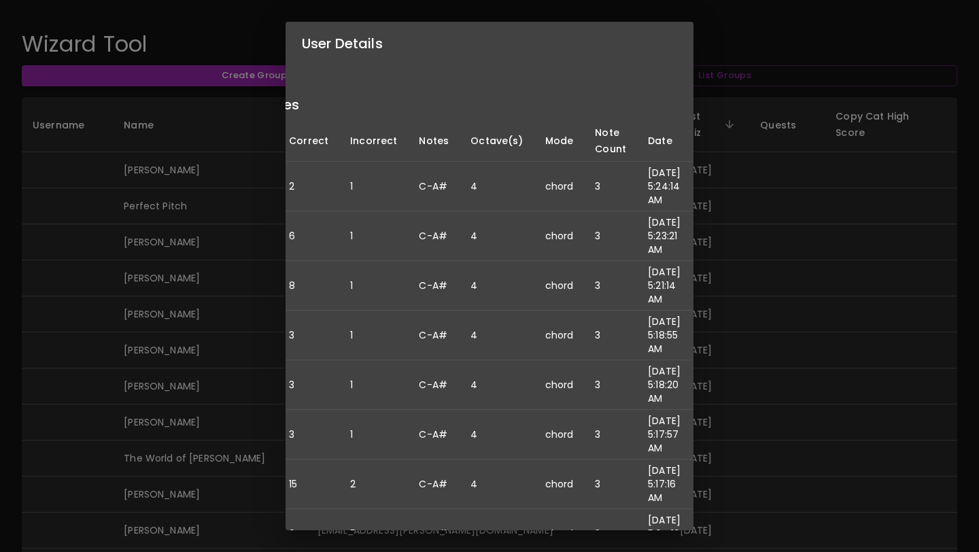
click at [730, 411] on div "User Details Name: Perfect Pitch Username: Email: [EMAIL_ADDRESS][DOMAIN_NAME] …" at bounding box center [489, 276] width 979 height 552
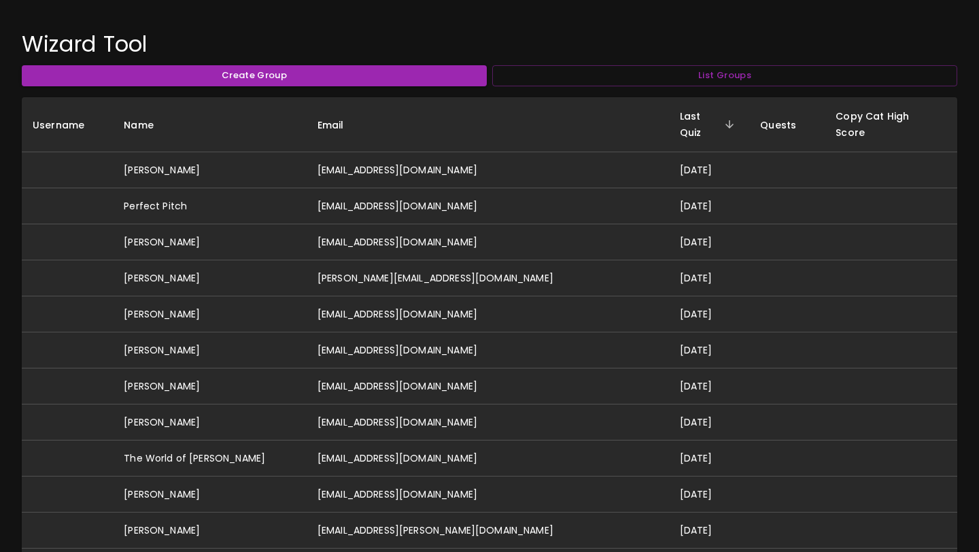
scroll to position [0, 0]
